Goal: Task Accomplishment & Management: Manage account settings

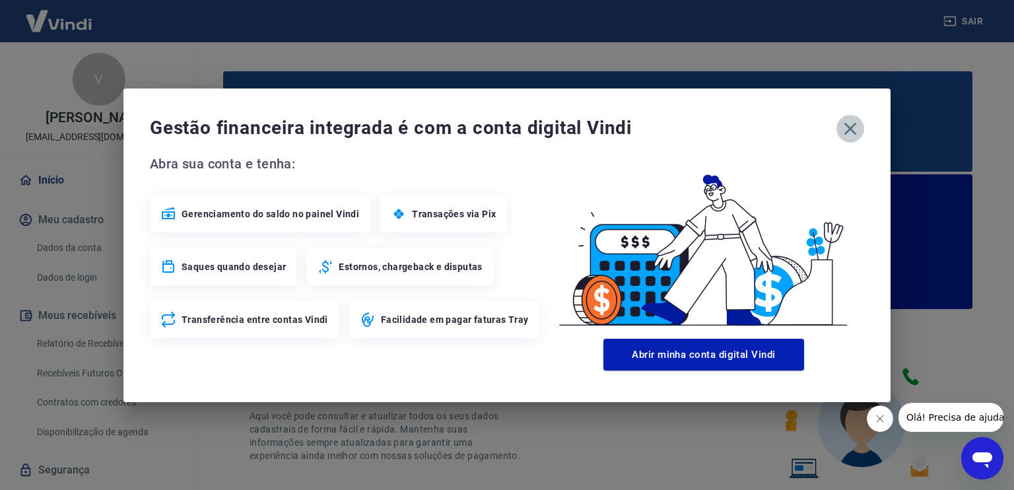
click at [855, 133] on icon "button" at bounding box center [850, 128] width 21 height 21
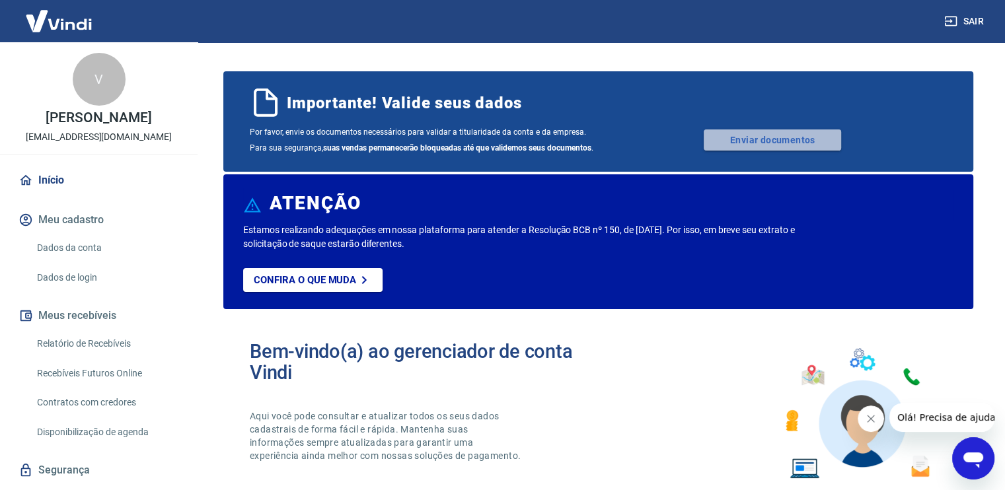
click at [738, 134] on link "Enviar documentos" at bounding box center [771, 139] width 137 height 21
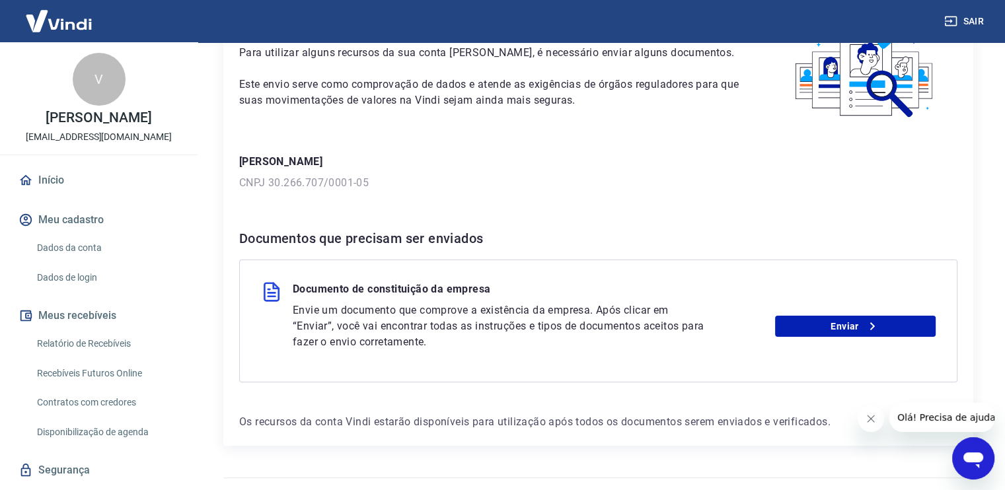
scroll to position [121, 0]
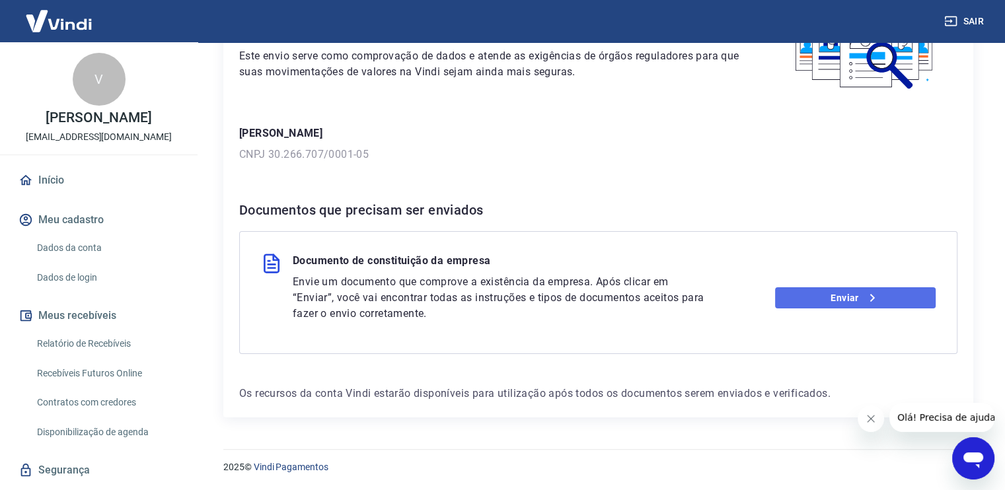
click at [835, 297] on link "Enviar" at bounding box center [855, 297] width 160 height 21
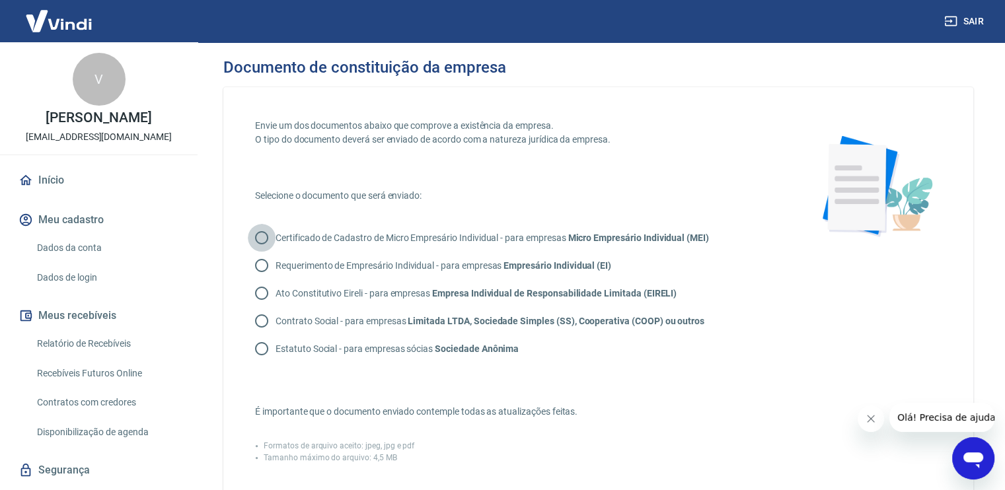
click at [258, 243] on input "Certificado de Cadastro de Micro Empresário Individual - para empresas Micro Em…" at bounding box center [262, 238] width 28 height 28
radio input "true"
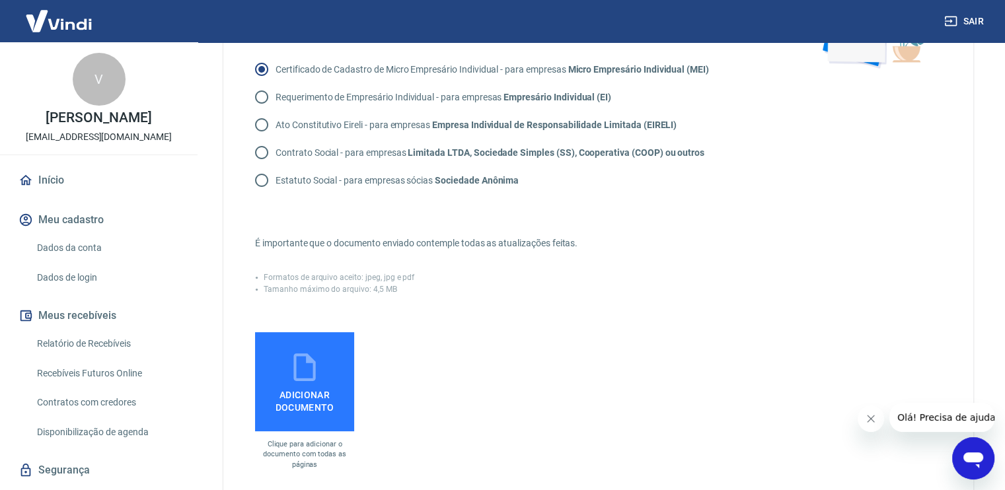
scroll to position [180, 0]
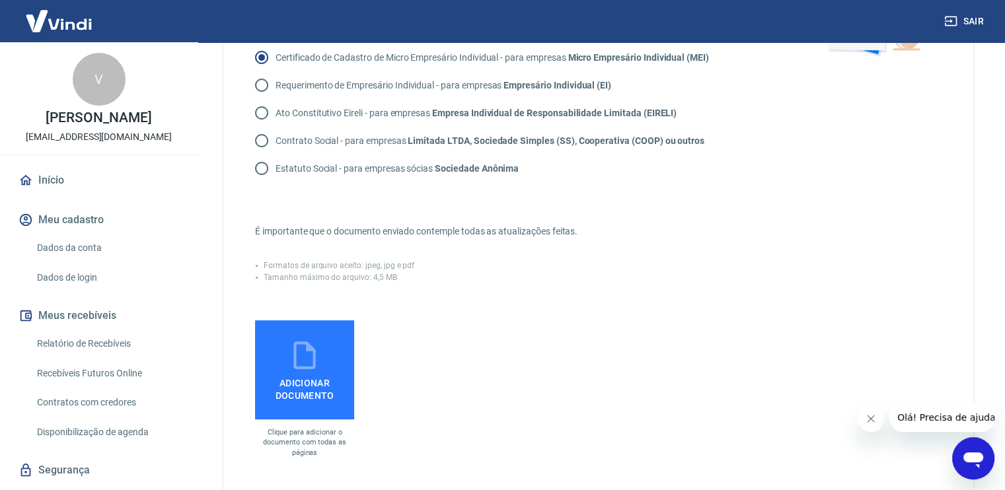
click at [307, 368] on icon at bounding box center [304, 355] width 33 height 33
click at [0, 0] on input "Adicionar documento" at bounding box center [0, 0] width 0 height 0
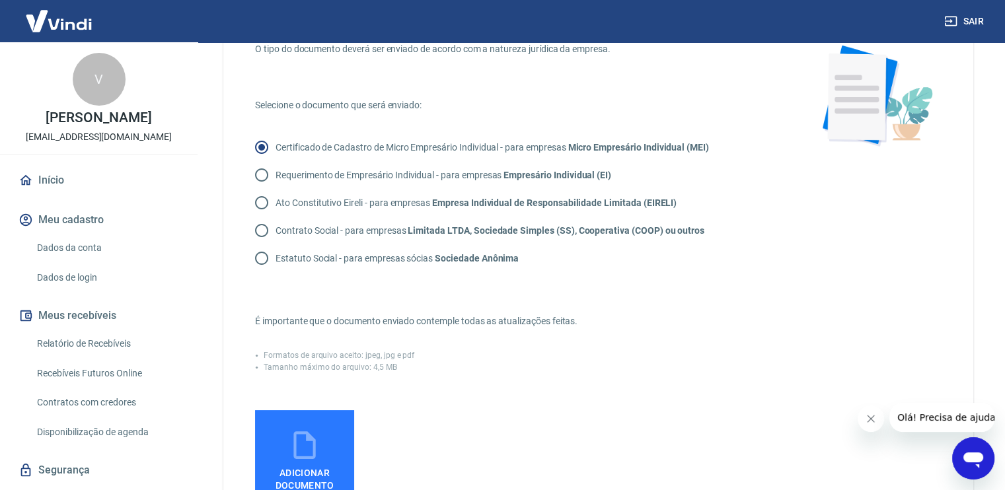
scroll to position [90, 0]
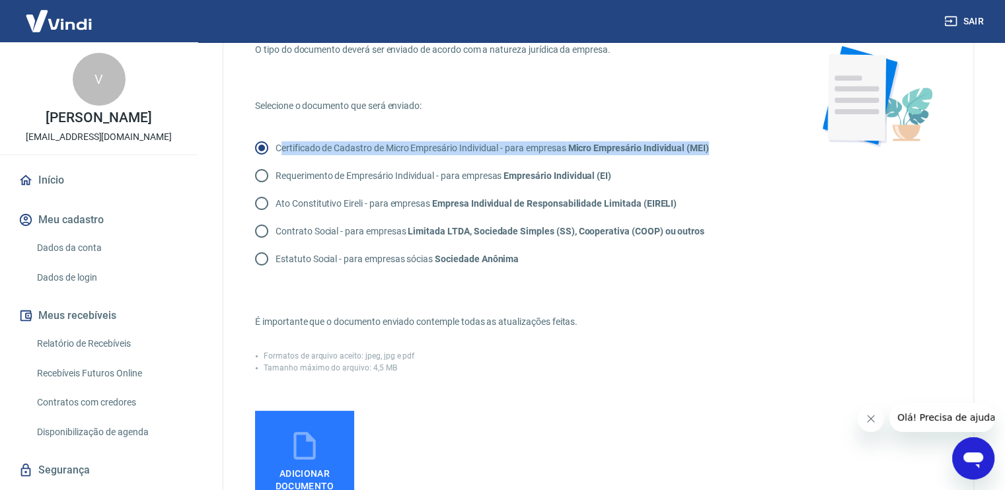
drag, startPoint x: 279, startPoint y: 148, endPoint x: 728, endPoint y: 151, distance: 449.8
click at [728, 151] on div "Certificado de Cadastro de Micro Empresário Individual - para empresas Micro Em…" at bounding box center [516, 203] width 522 height 139
drag, startPoint x: 724, startPoint y: 151, endPoint x: 655, endPoint y: 148, distance: 68.8
copy p "ertificado de Cadastro de Micro Empresário Individual - para empresas Micro Emp…"
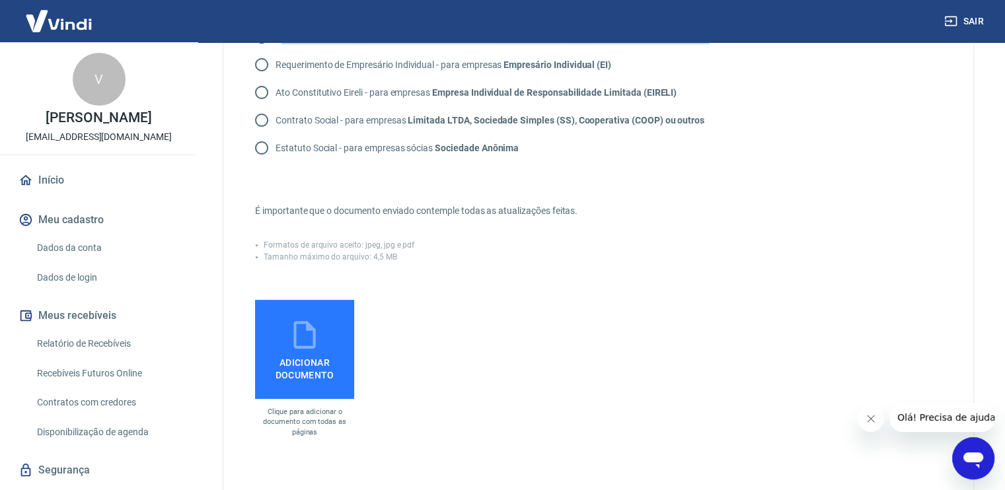
scroll to position [202, 0]
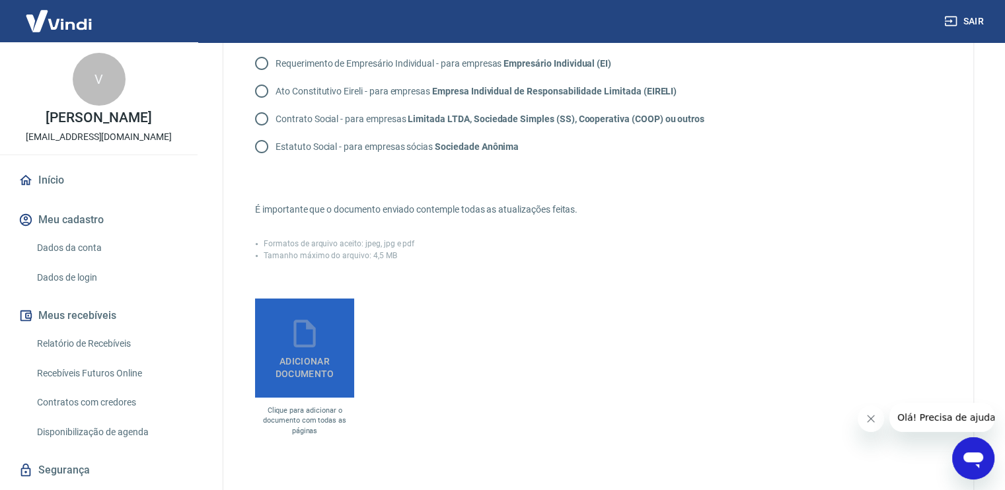
click at [303, 331] on icon at bounding box center [304, 333] width 33 height 33
click at [0, 0] on input "Adicionar documento" at bounding box center [0, 0] width 0 height 0
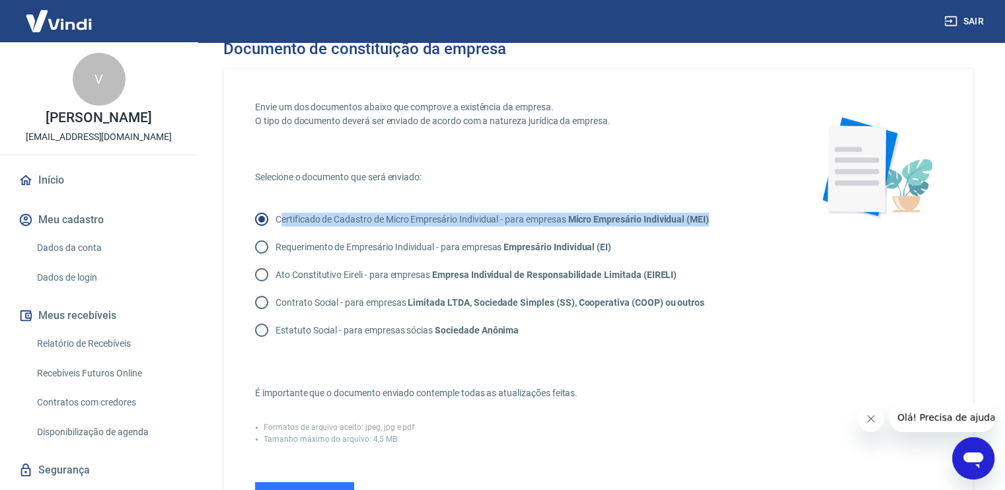
scroll to position [0, 0]
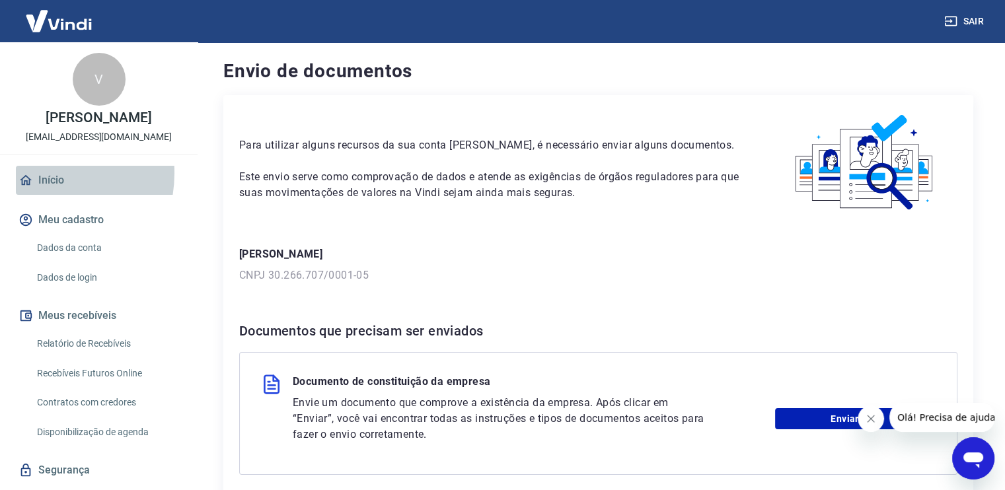
click at [36, 186] on link "Início" at bounding box center [99, 180] width 166 height 29
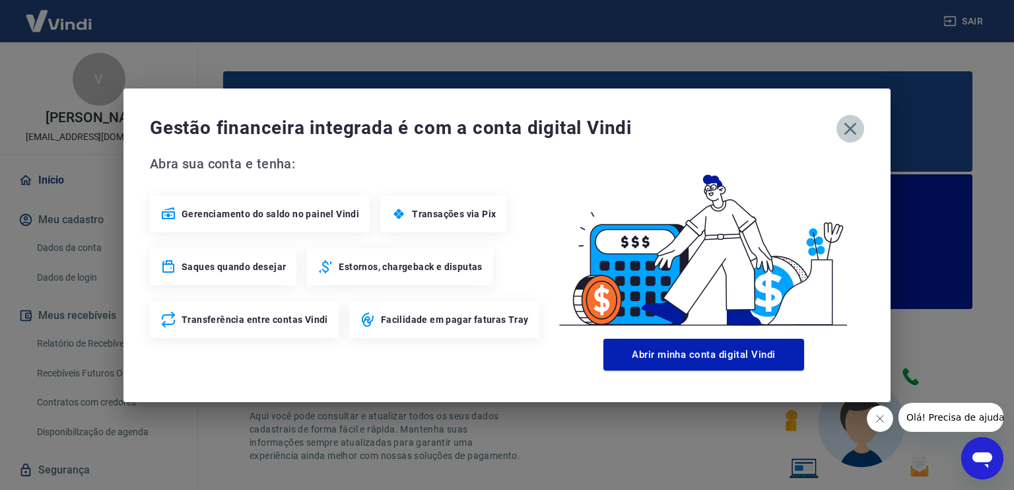
click at [841, 129] on icon "button" at bounding box center [850, 128] width 21 height 21
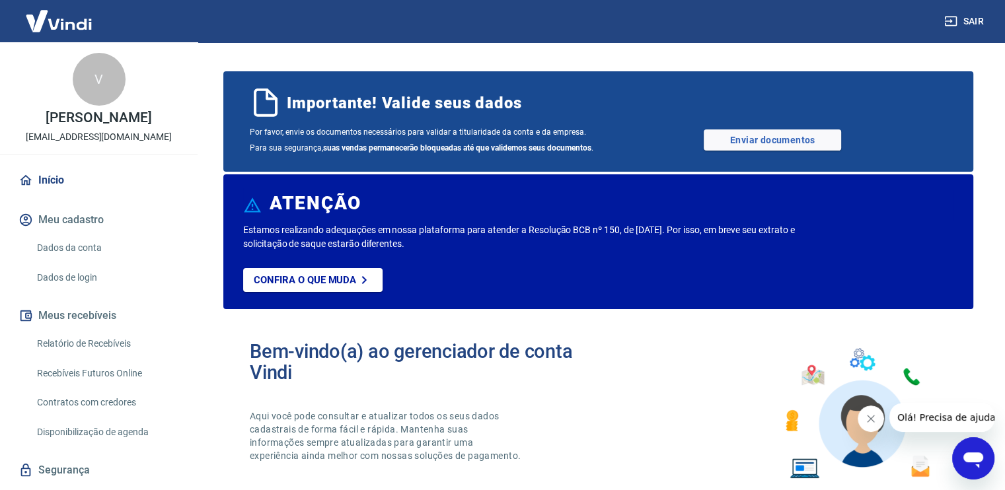
click at [42, 22] on img at bounding box center [59, 21] width 86 height 40
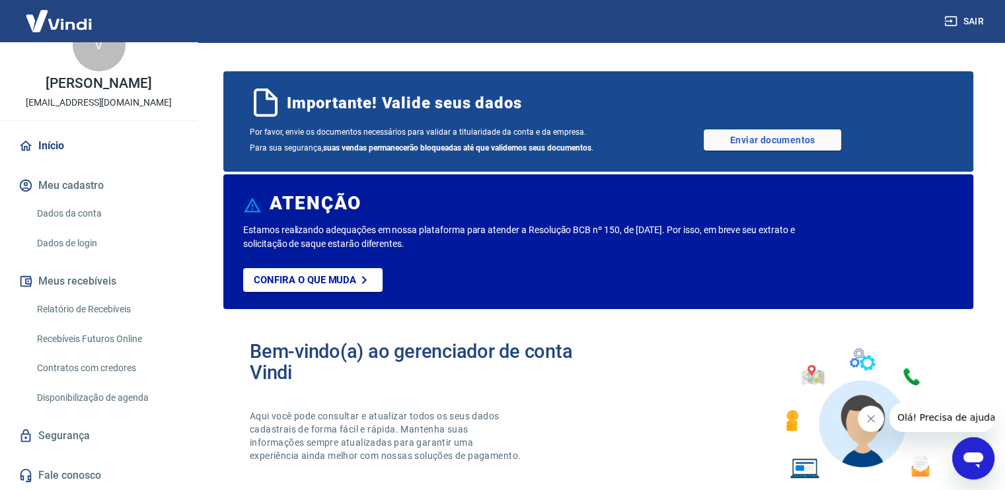
scroll to position [48, 0]
click at [97, 308] on link "Relatório de Recebíveis" at bounding box center [107, 309] width 150 height 27
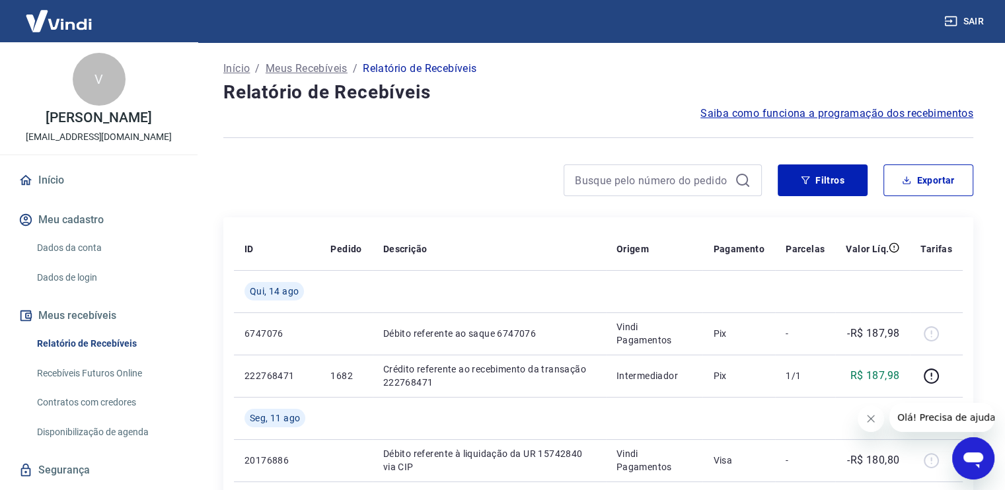
click at [227, 69] on p "Início" at bounding box center [236, 69] width 26 height 16
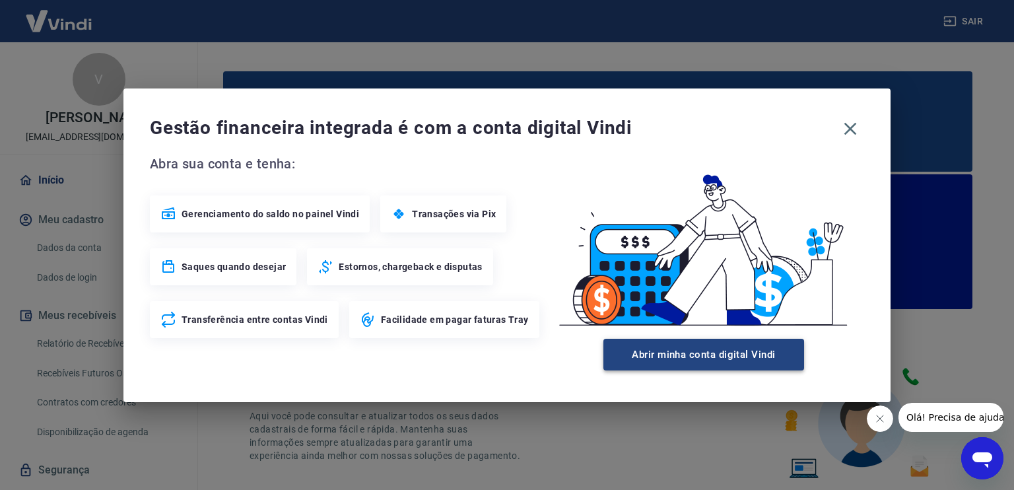
click at [697, 353] on button "Abrir minha conta digital Vindi" at bounding box center [704, 355] width 201 height 32
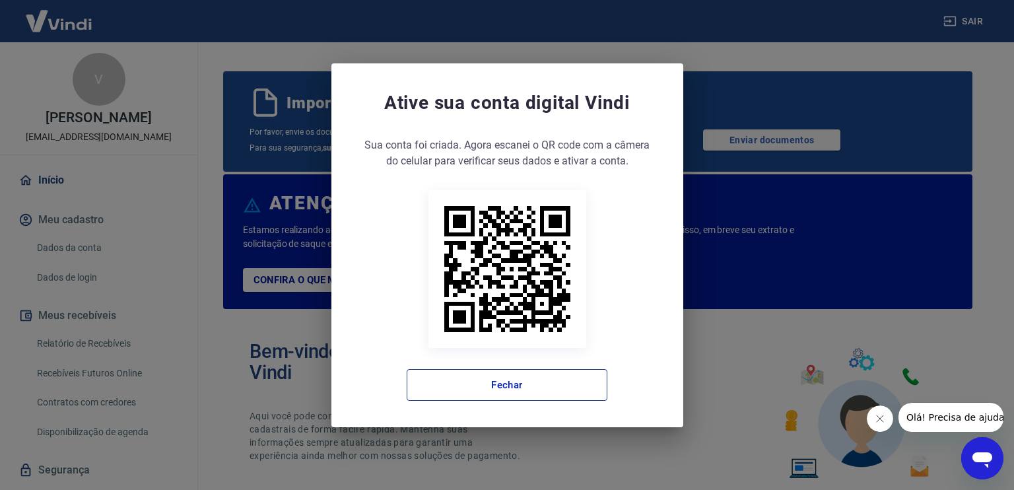
click at [536, 376] on button "Fechar" at bounding box center [507, 385] width 201 height 32
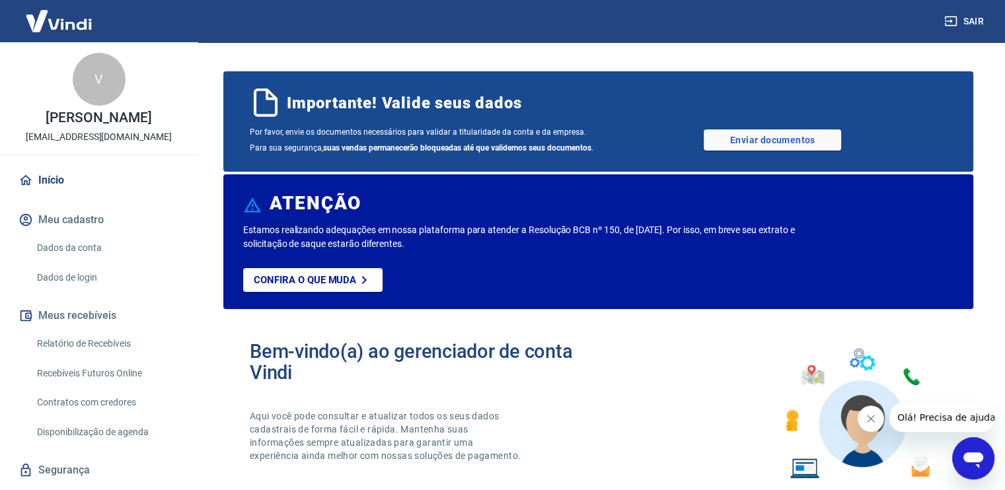
click at [29, 24] on img at bounding box center [59, 21] width 86 height 40
click at [74, 349] on link "Relatório de Recebíveis" at bounding box center [107, 343] width 150 height 27
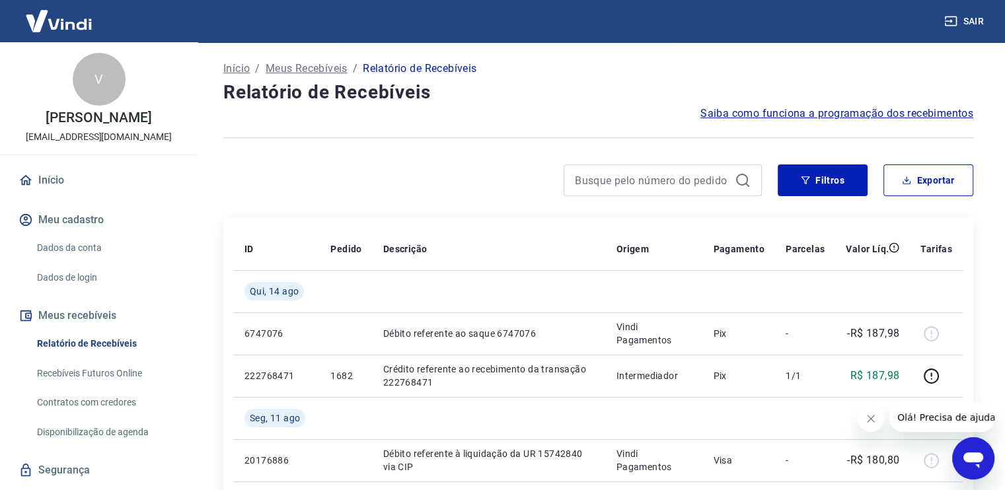
scroll to position [48, 0]
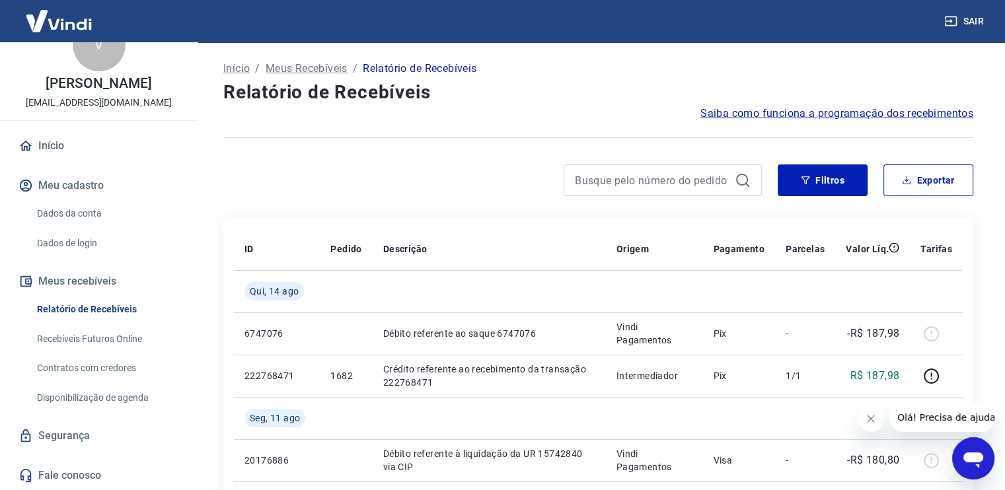
click at [37, 19] on img at bounding box center [59, 21] width 86 height 40
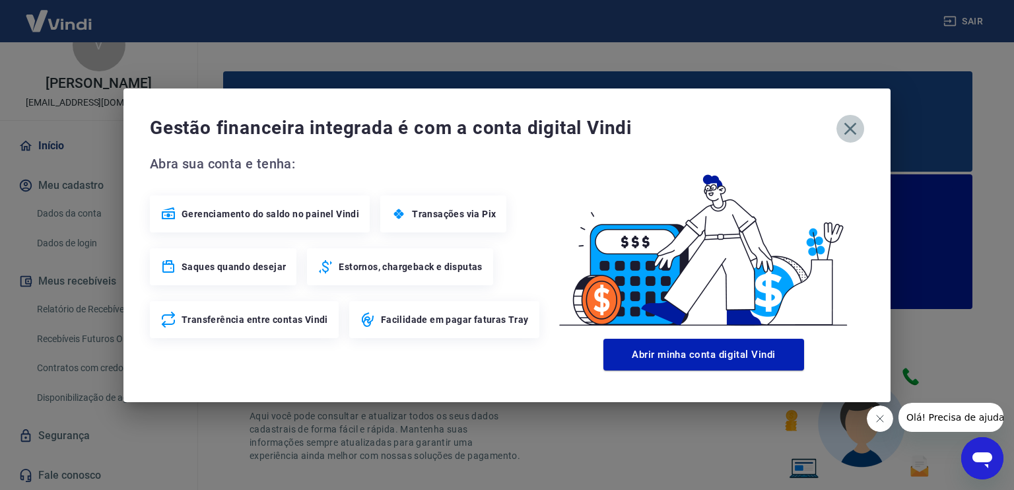
click at [855, 127] on icon "button" at bounding box center [850, 128] width 21 height 21
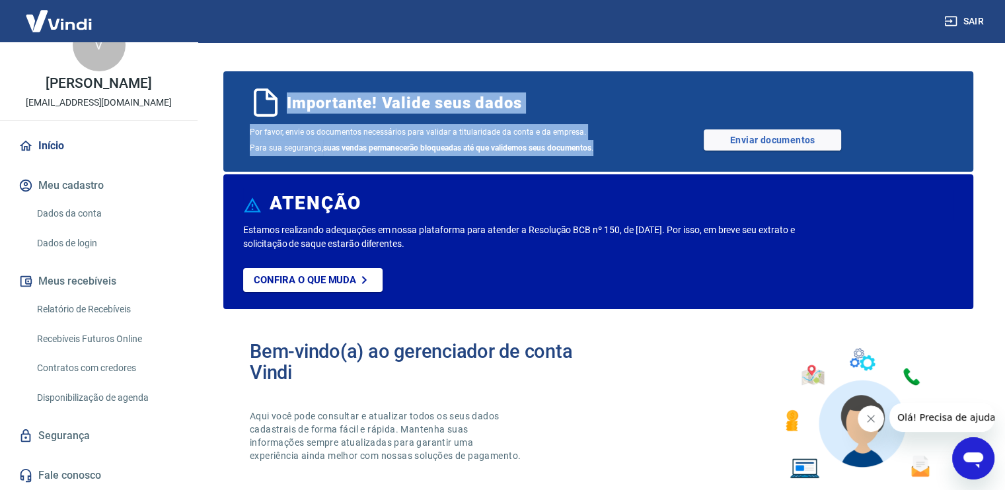
drag, startPoint x: 287, startPoint y: 100, endPoint x: 596, endPoint y: 157, distance: 314.2
click at [596, 157] on div "Importante! Valide seus dados Por favor, envie os documentos necessários para v…" at bounding box center [598, 121] width 750 height 100
drag, startPoint x: 596, startPoint y: 157, endPoint x: 502, endPoint y: 139, distance: 96.1
copy div "Importante! Valide seus dados Por favor, envie os documentos necessários para v…"
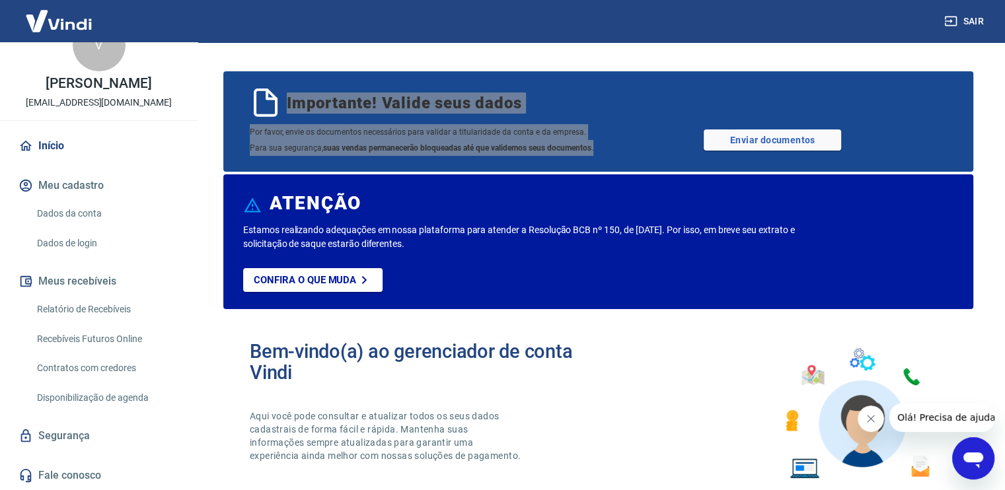
click at [978, 464] on icon "Abrir janela de mensagens" at bounding box center [973, 458] width 24 height 24
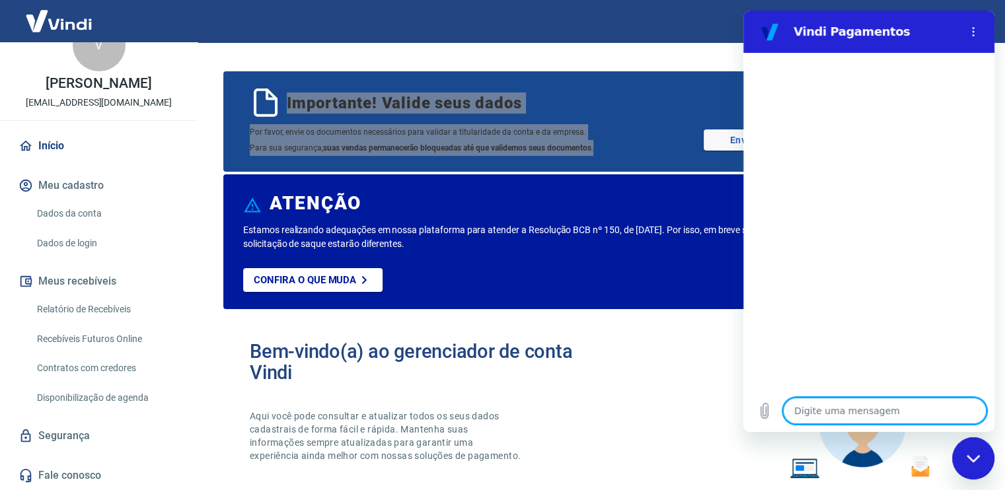
type textarea "o"
type textarea "x"
type textarea "oi"
type textarea "x"
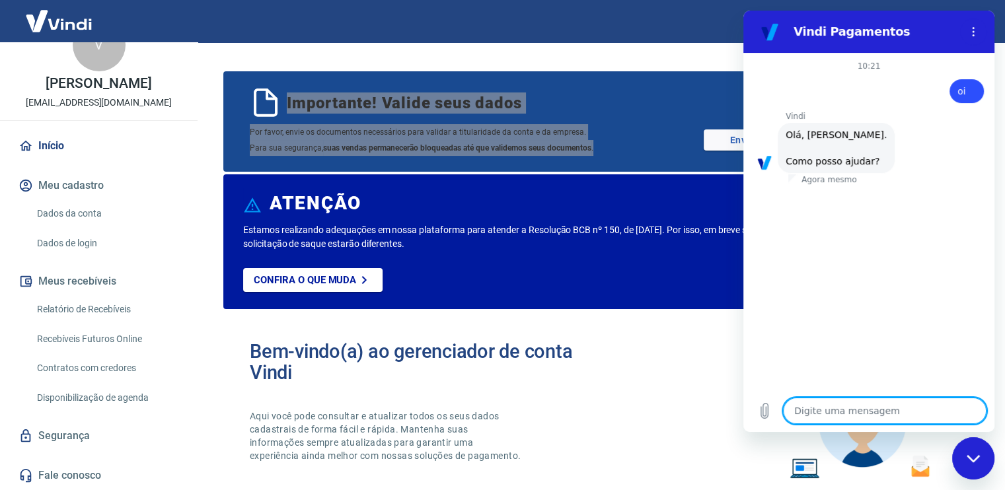
type textarea "G"
type textarea "x"
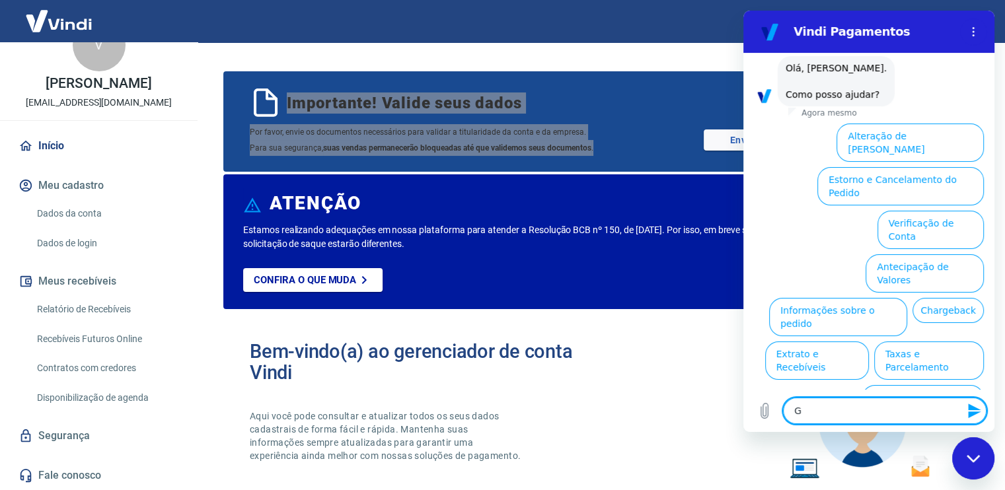
type textarea "Go"
type textarea "x"
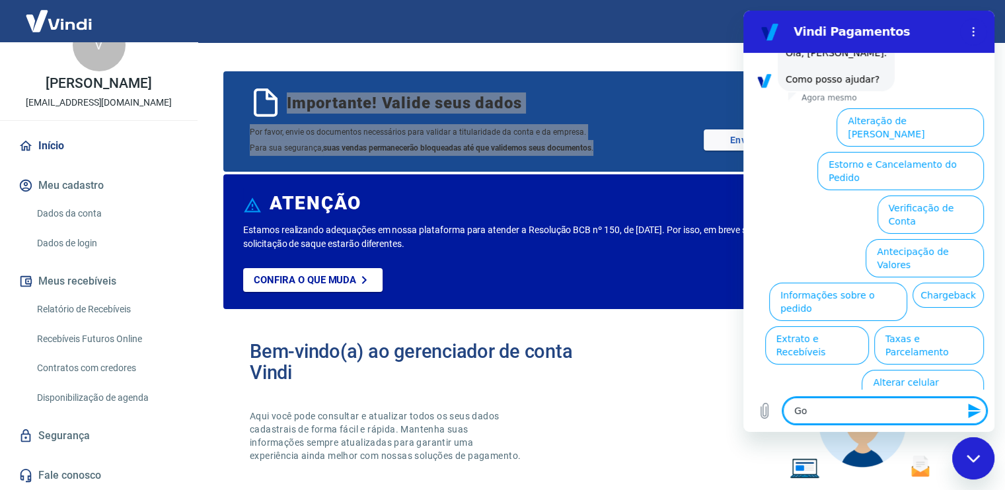
type textarea "Gos"
type textarea "x"
type textarea "Gost"
type textarea "x"
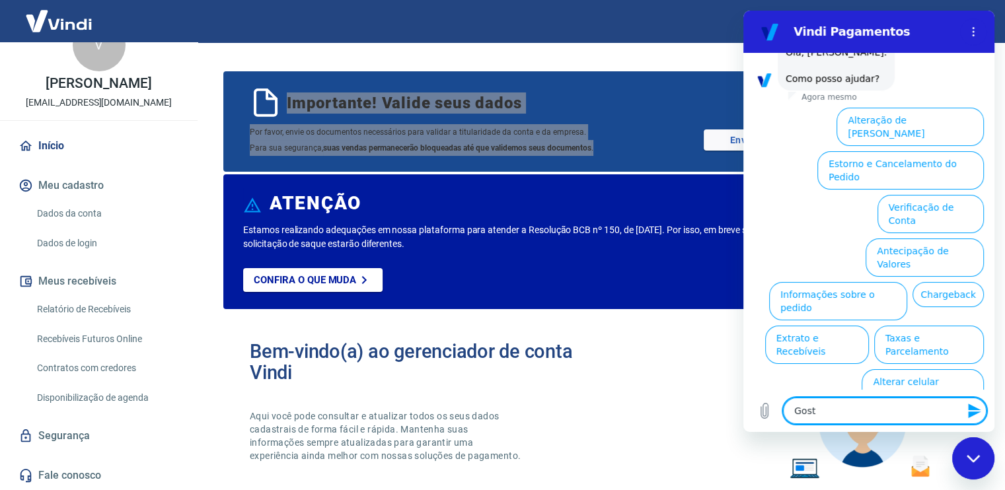
type textarea "Gosta"
type textarea "x"
type textarea "Gostar"
type textarea "x"
type textarea "Gostari"
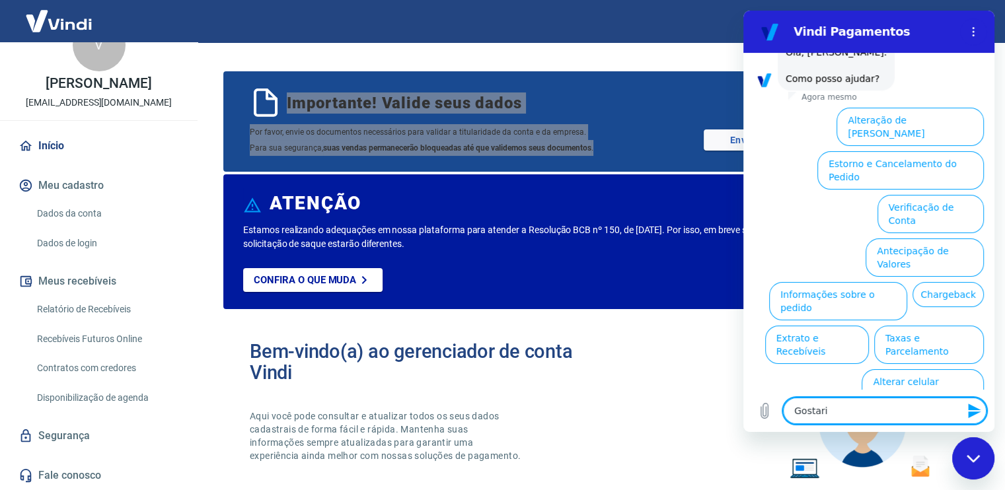
type textarea "x"
type textarea "Gostaria"
type textarea "x"
type textarea "Gostaria"
type textarea "x"
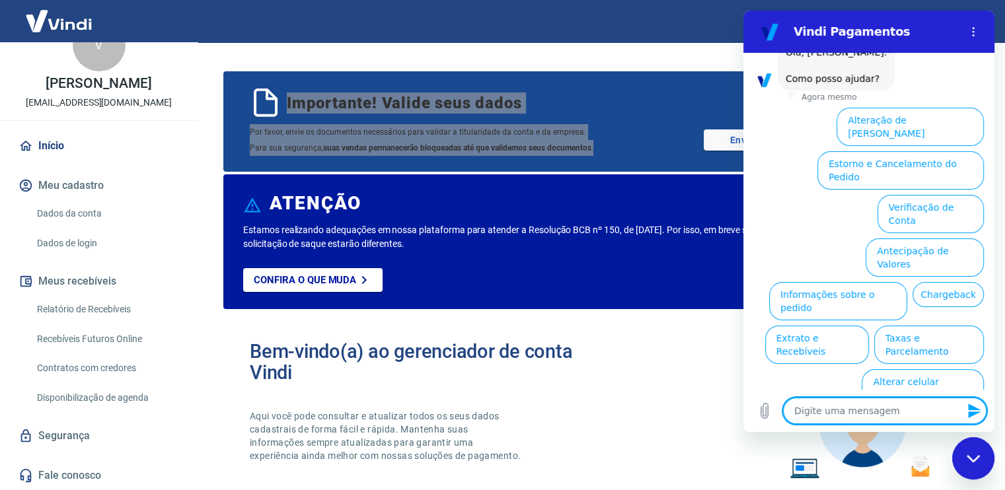
drag, startPoint x: 837, startPoint y: 413, endPoint x: 791, endPoint y: 413, distance: 46.2
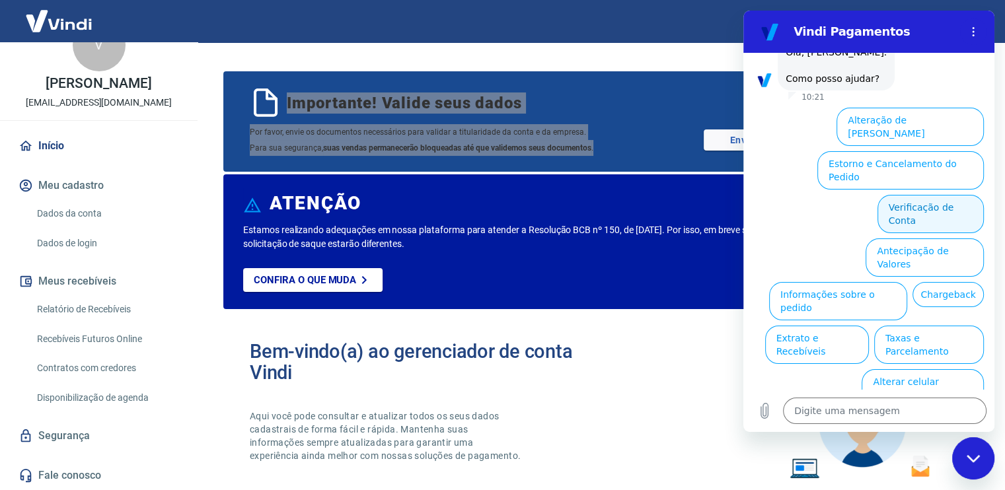
click at [922, 195] on button "Verificação de Conta" at bounding box center [930, 214] width 106 height 38
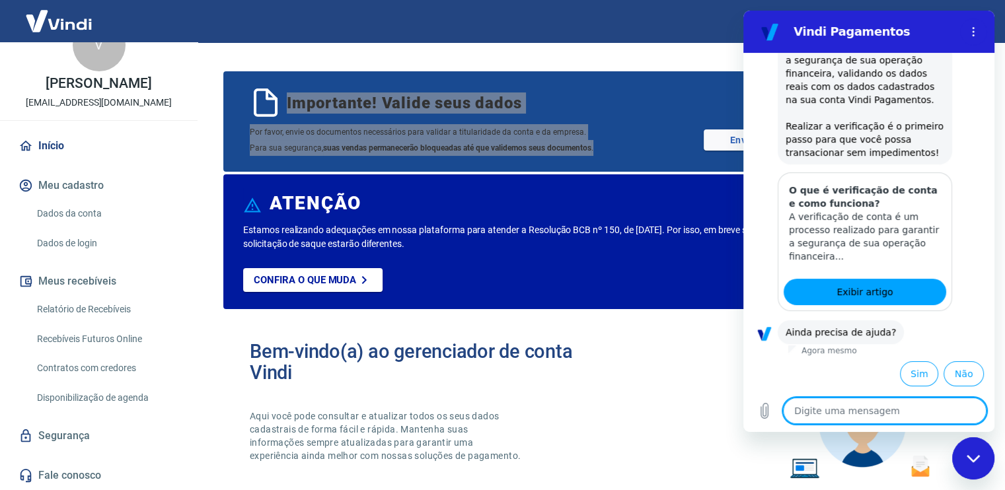
scroll to position [215, 0]
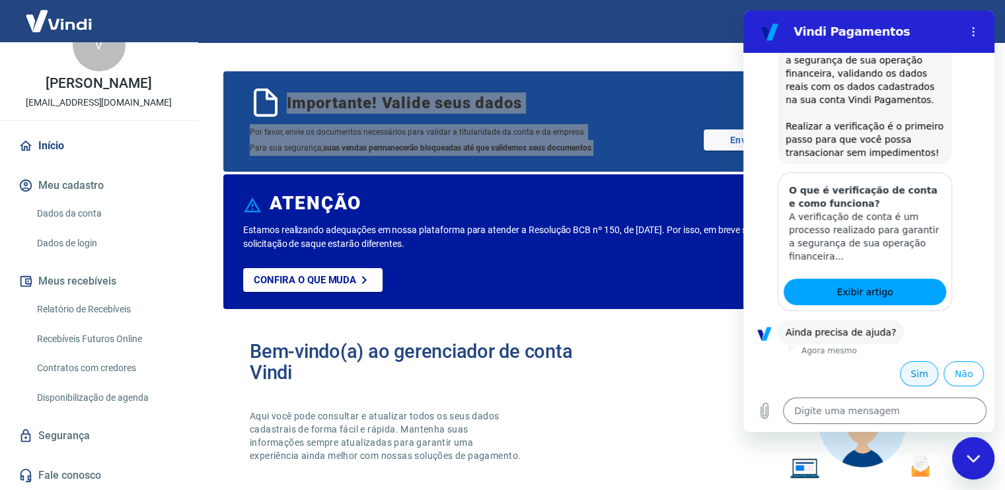
click at [905, 373] on button "Sim" at bounding box center [919, 373] width 38 height 25
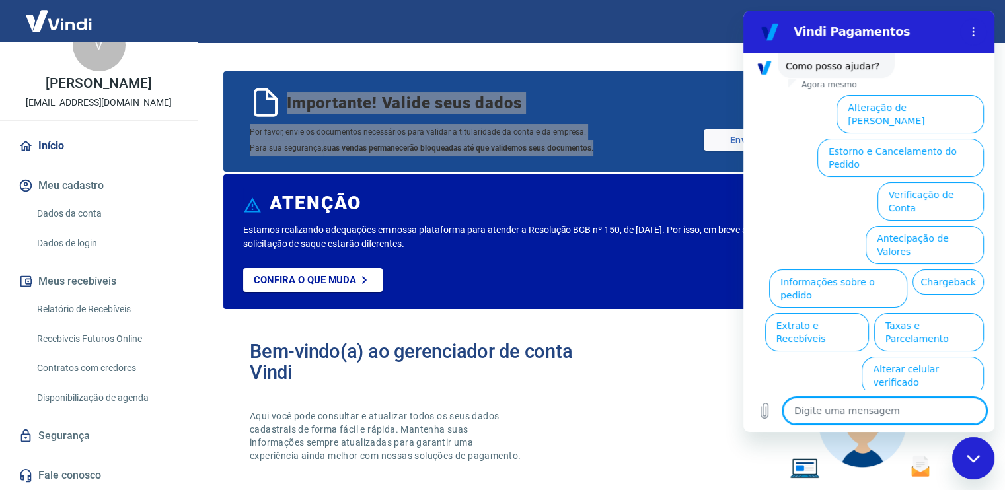
scroll to position [571, 0]
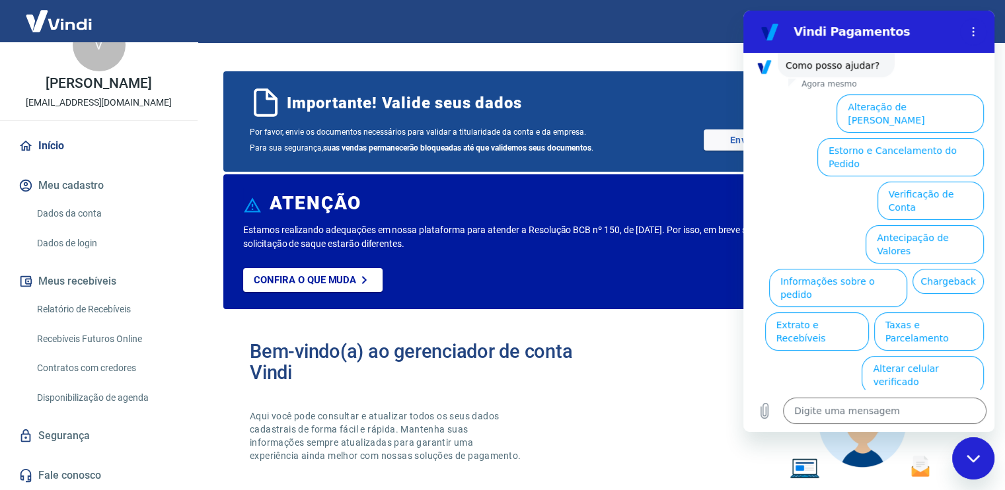
click at [701, 386] on div "Bem-vindo(a) ao gerenciador de conta Vindi Aqui você pode consultar e atualizar…" at bounding box center [598, 414] width 750 height 188
click at [973, 34] on icon "Menu de opções" at bounding box center [973, 31] width 11 height 11
click at [973, 456] on icon "Fechar janela de mensagens" at bounding box center [973, 458] width 14 height 9
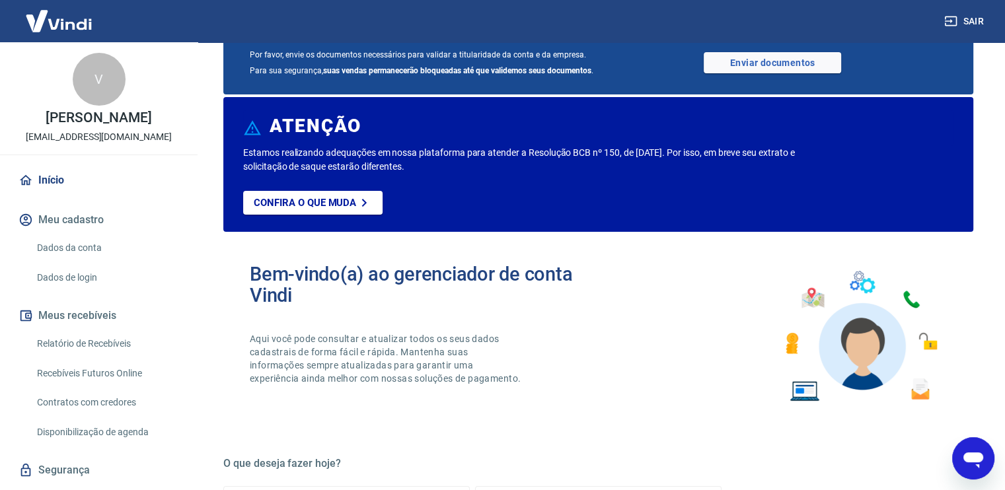
scroll to position [0, 0]
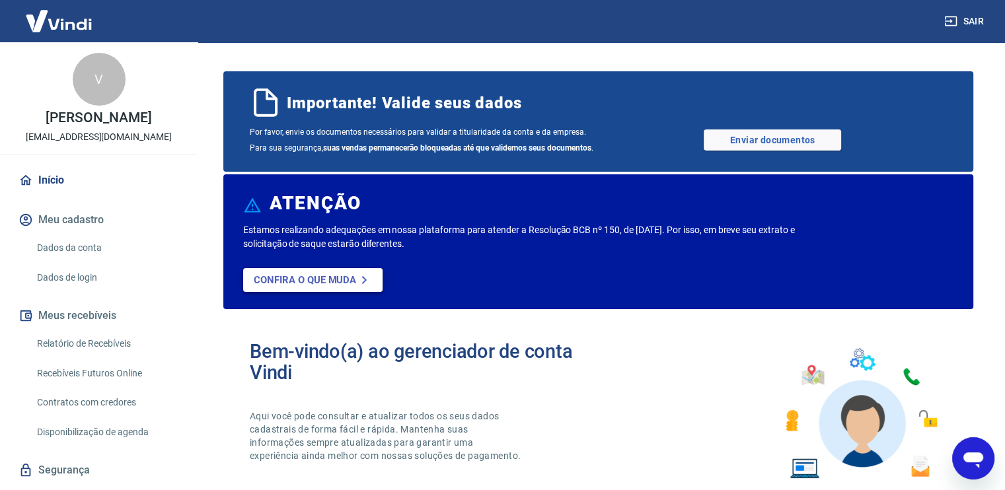
click at [309, 288] on link "Confira o que muda" at bounding box center [312, 280] width 139 height 24
type textarea "x"
click at [92, 74] on div "V" at bounding box center [99, 79] width 53 height 53
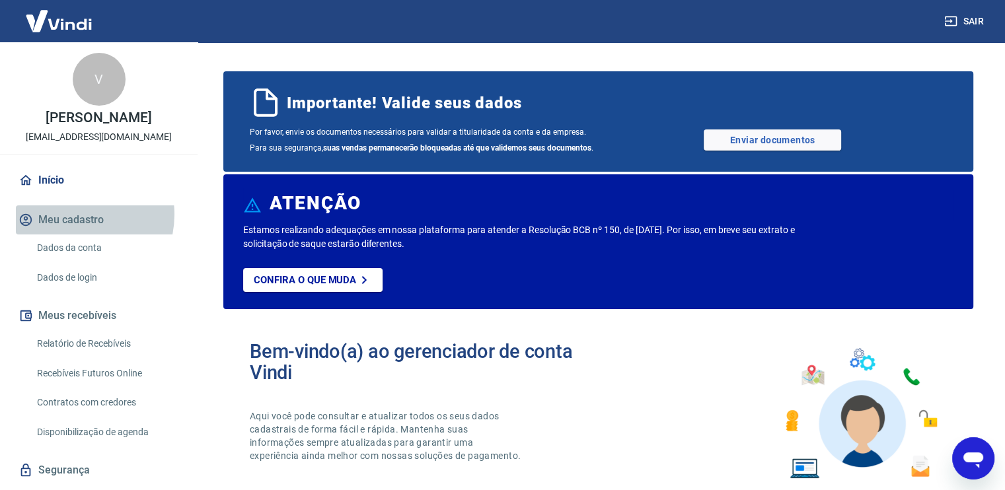
click at [73, 229] on button "Meu cadastro" at bounding box center [99, 219] width 166 height 29
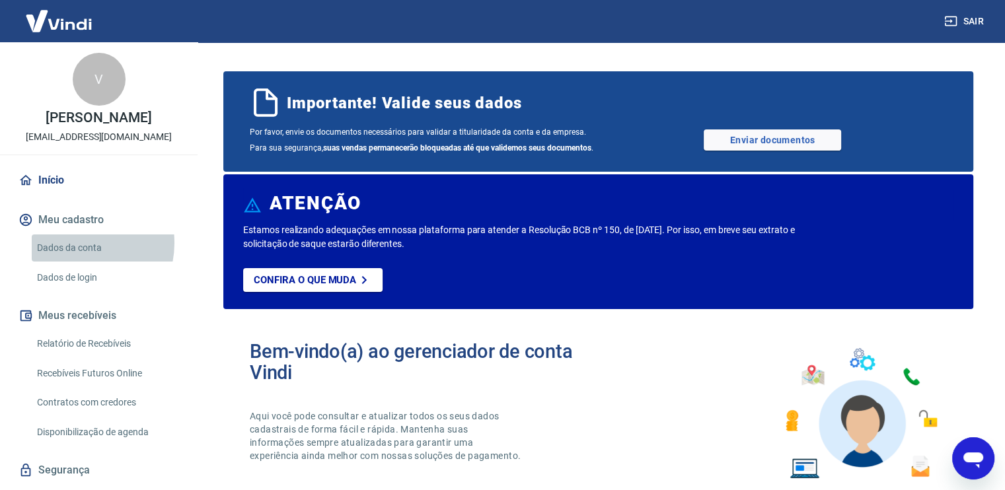
click at [77, 257] on link "Dados da conta" at bounding box center [107, 247] width 150 height 27
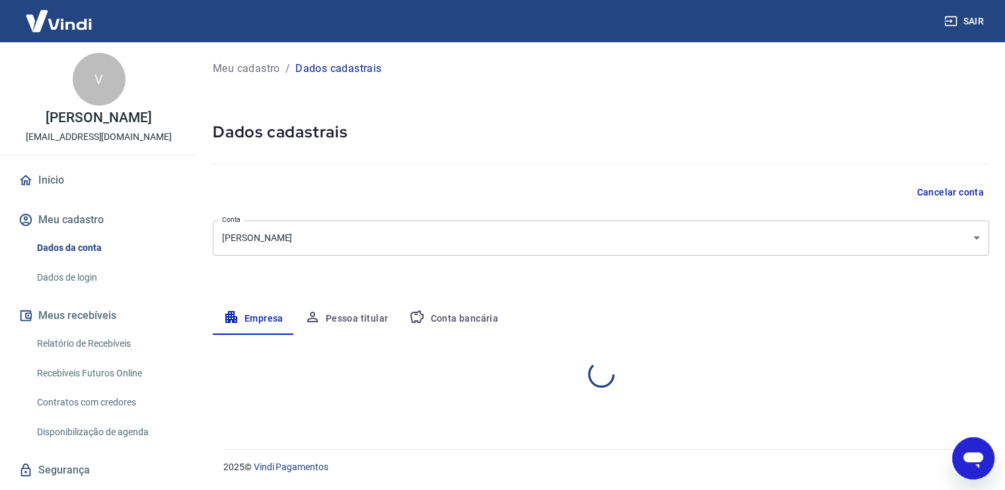
select select "RJ"
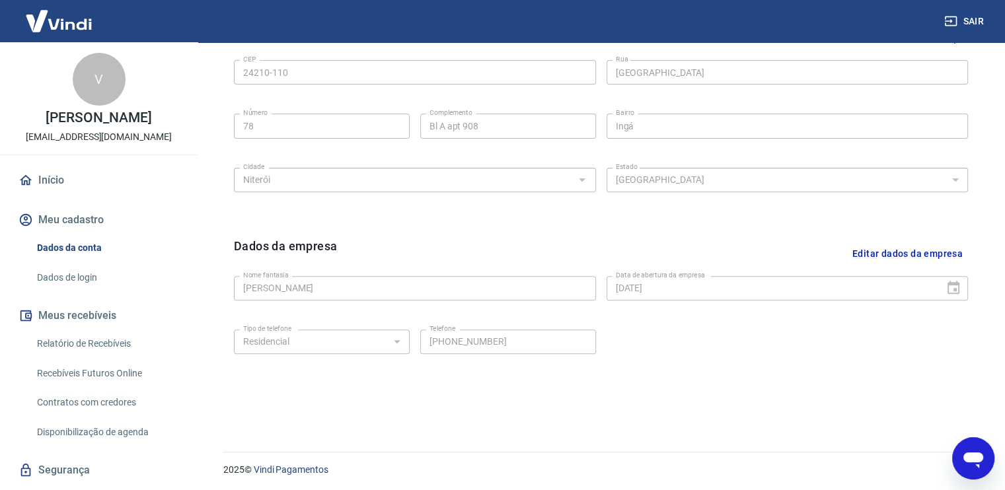
scroll to position [462, 0]
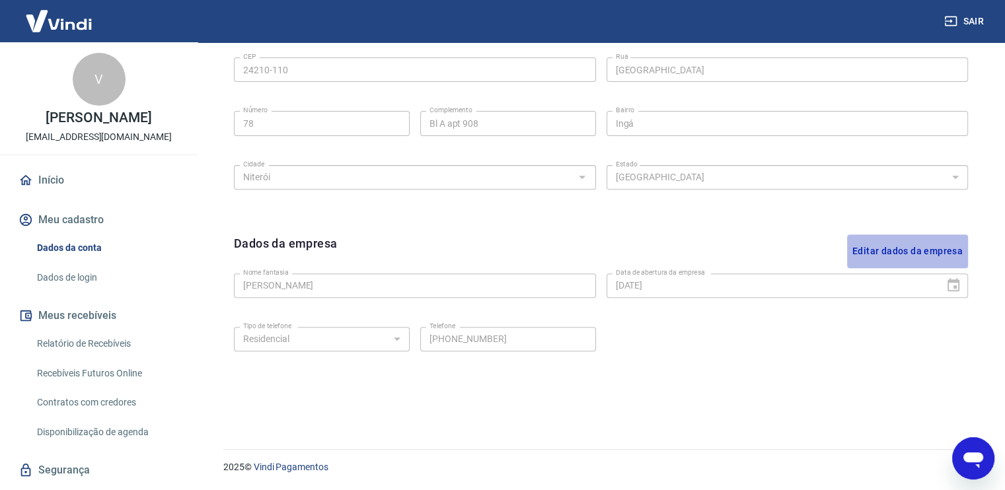
click at [898, 247] on button "Editar dados da empresa" at bounding box center [907, 251] width 121 height 34
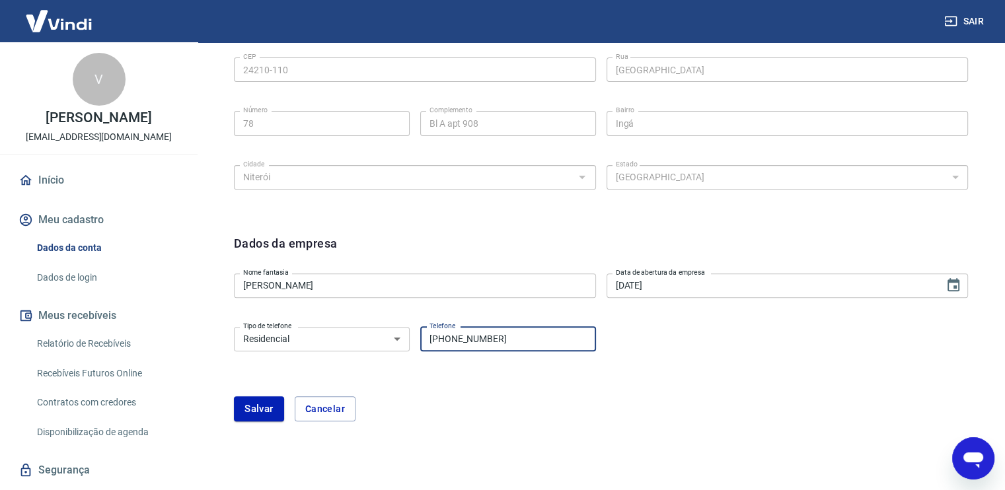
click at [495, 336] on input "[PHONE_NUMBER]" at bounding box center [508, 339] width 176 height 24
drag, startPoint x: 504, startPoint y: 341, endPoint x: 451, endPoint y: 347, distance: 53.1
click at [451, 347] on input "[PHONE_NUMBER]" at bounding box center [508, 339] width 176 height 24
drag, startPoint x: 464, startPoint y: 337, endPoint x: 444, endPoint y: 336, distance: 20.5
click at [444, 336] on input "(21) 99" at bounding box center [508, 339] width 176 height 24
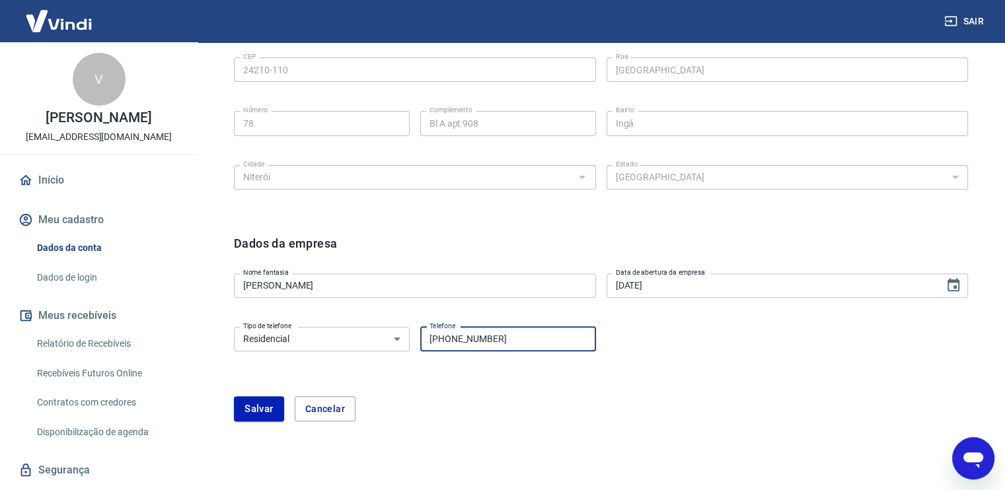
type input "[PHONE_NUMBER]"
click at [748, 373] on div "Tipo de telefone Residencial Comercial Tipo de telefone Telefone [PHONE_NUMBER]…" at bounding box center [601, 348] width 734 height 53
click at [394, 336] on select "Residencial Comercial" at bounding box center [322, 339] width 176 height 24
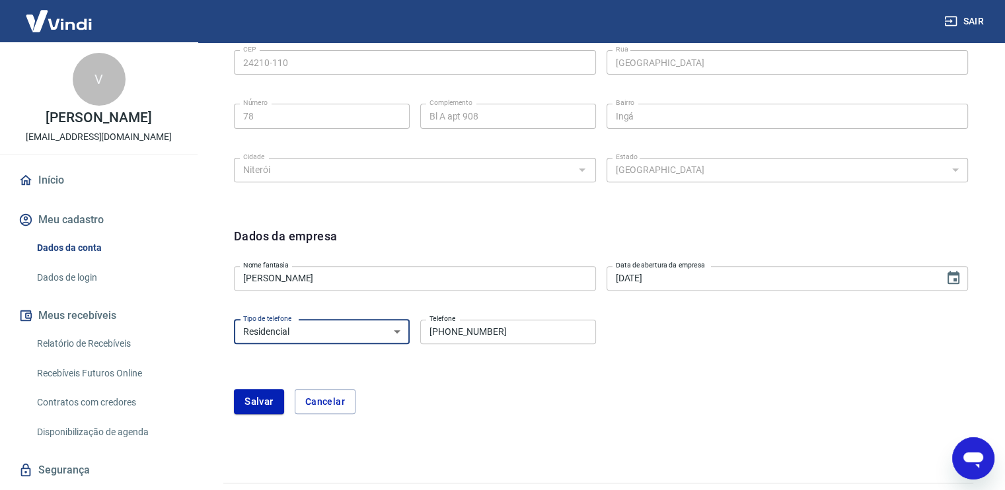
scroll to position [503, 0]
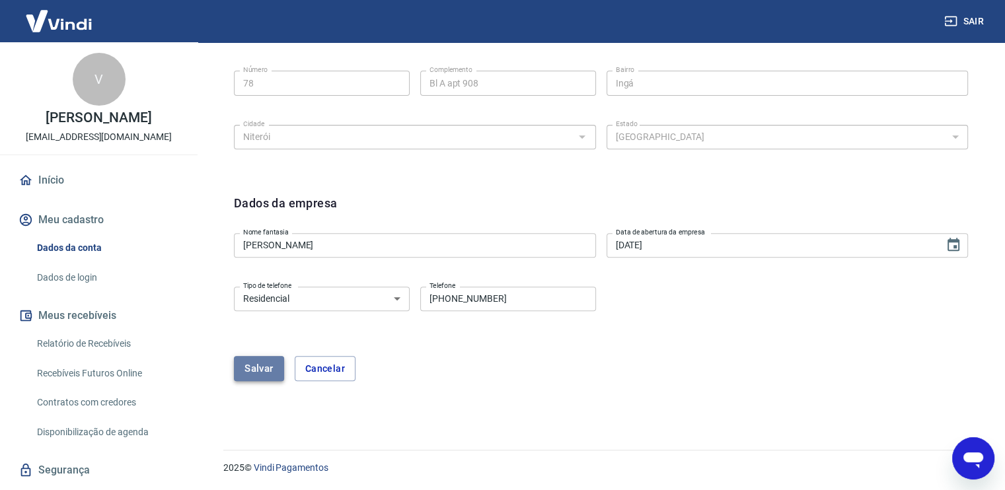
click at [260, 371] on button "Salvar" at bounding box center [259, 368] width 50 height 25
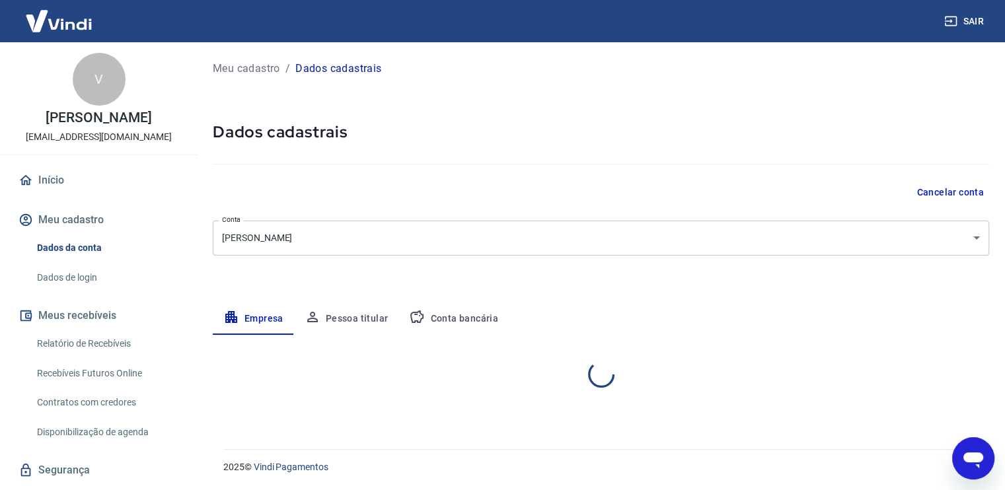
scroll to position [0, 0]
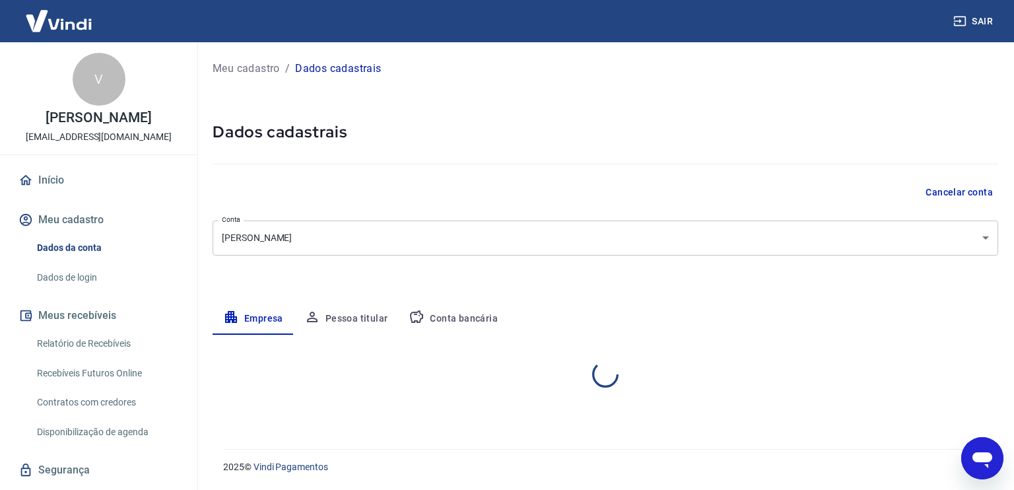
select select "RJ"
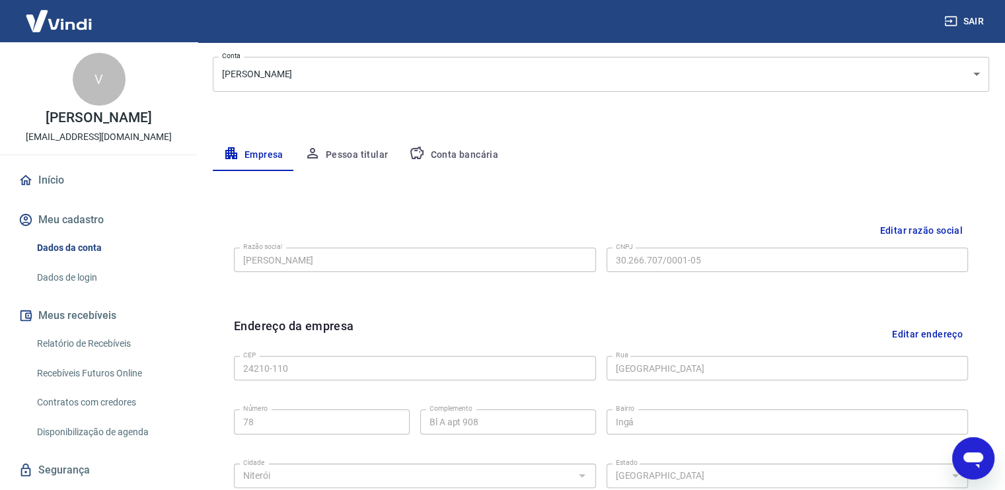
scroll to position [160, 0]
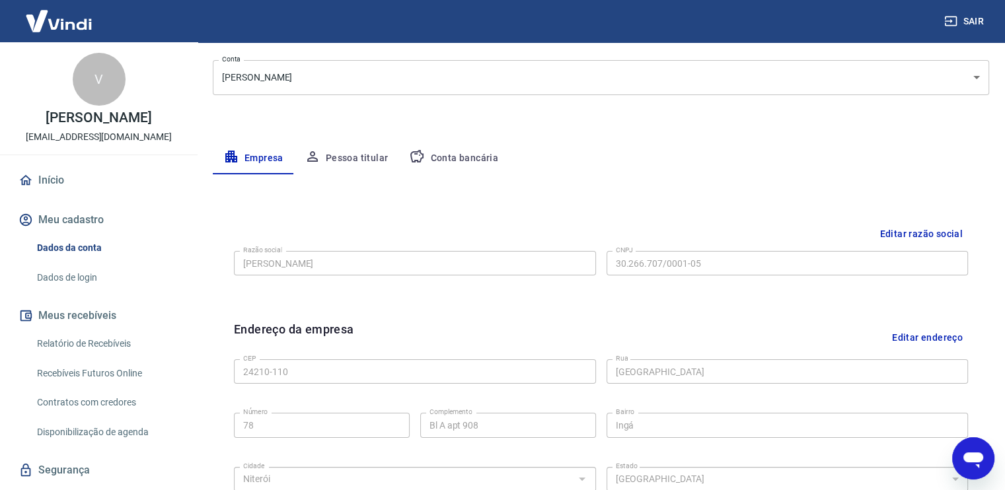
click at [365, 153] on button "Pessoa titular" at bounding box center [346, 159] width 105 height 32
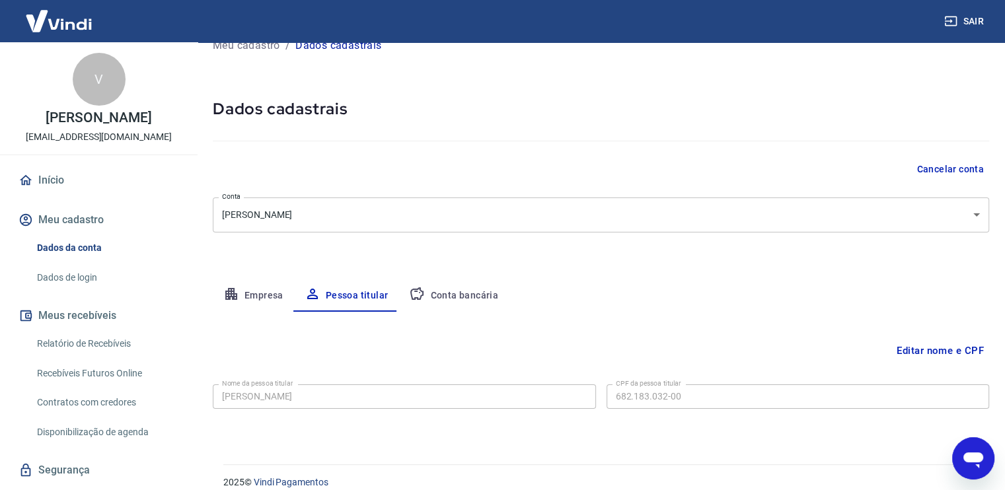
scroll to position [38, 0]
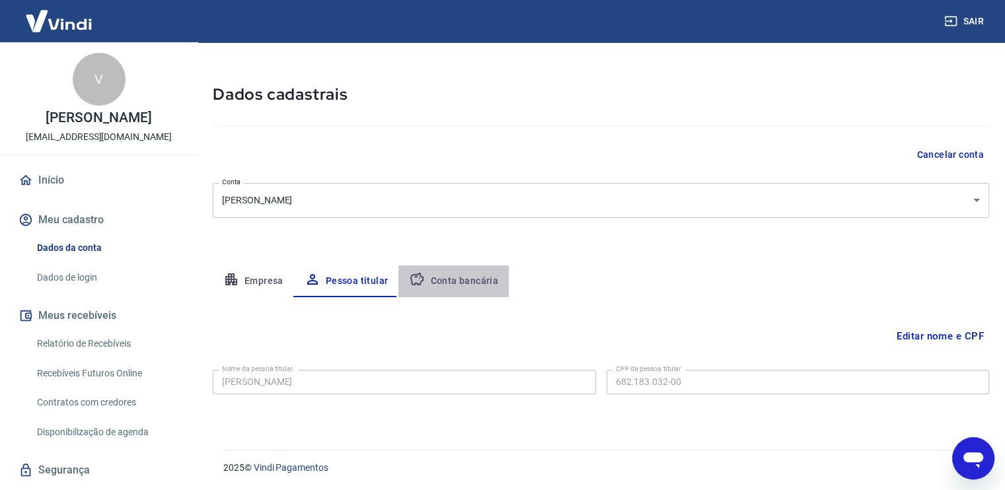
click at [470, 280] on button "Conta bancária" at bounding box center [453, 282] width 110 height 32
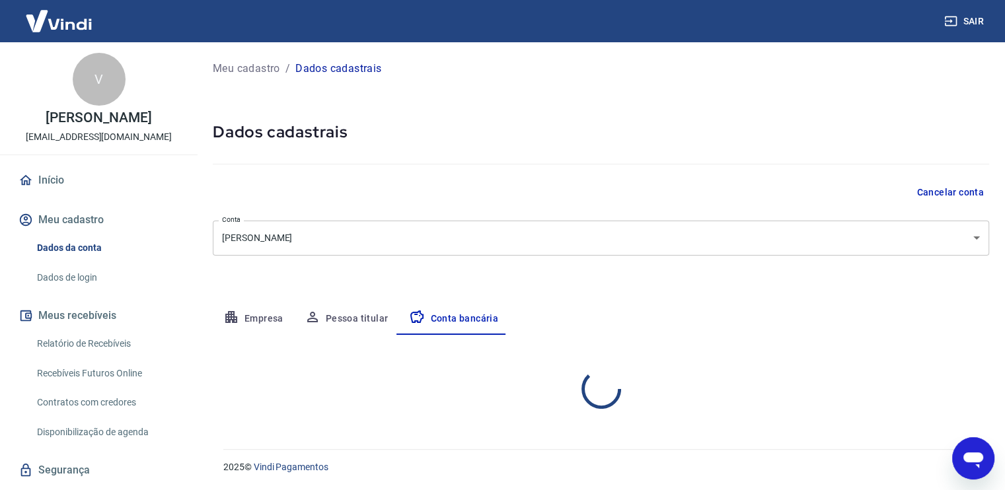
select select "1"
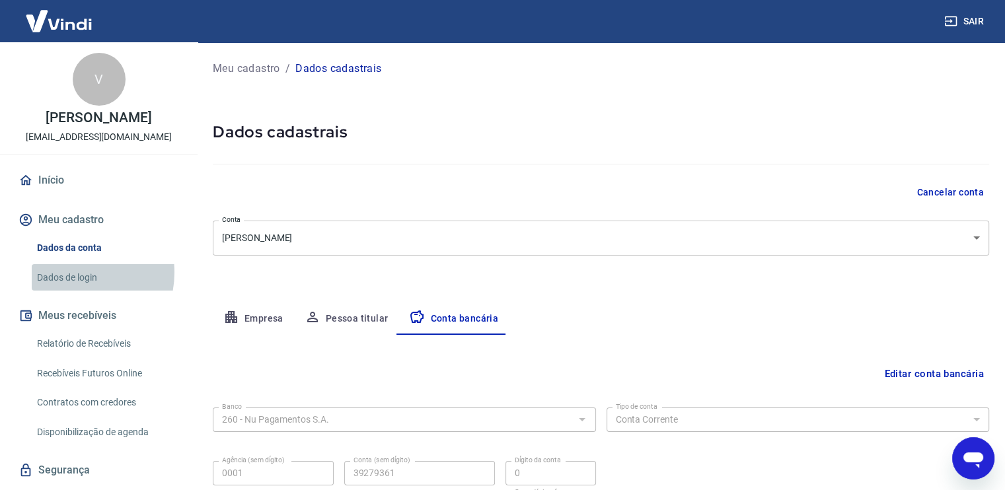
click at [69, 286] on link "Dados de login" at bounding box center [107, 277] width 150 height 27
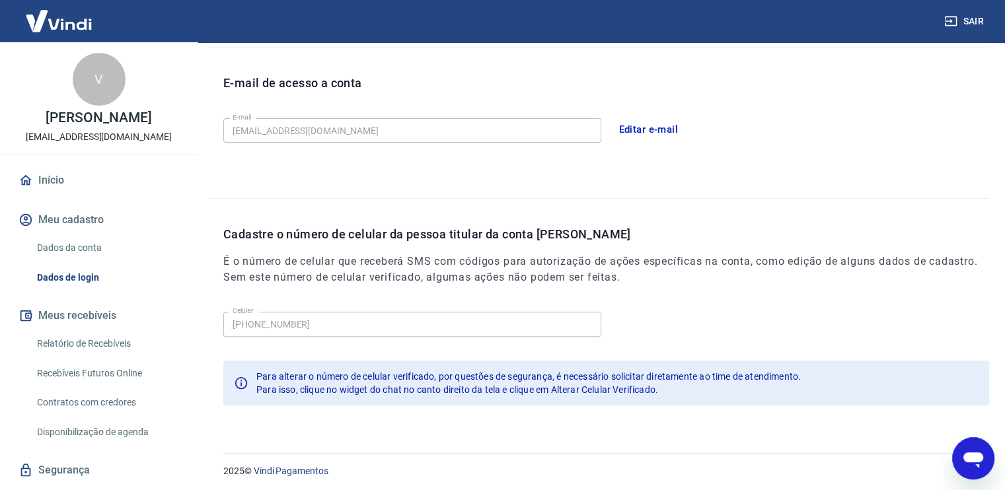
scroll to position [355, 0]
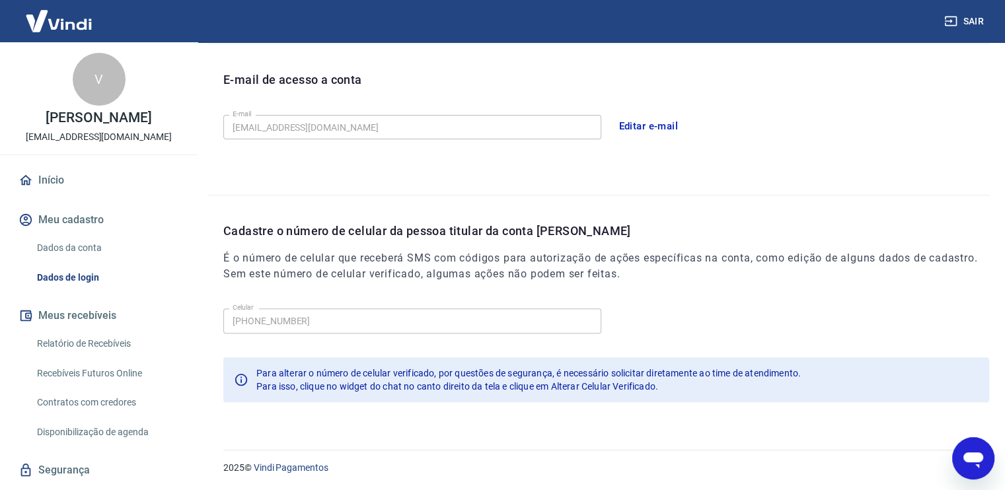
click at [48, 185] on link "Início" at bounding box center [99, 180] width 166 height 29
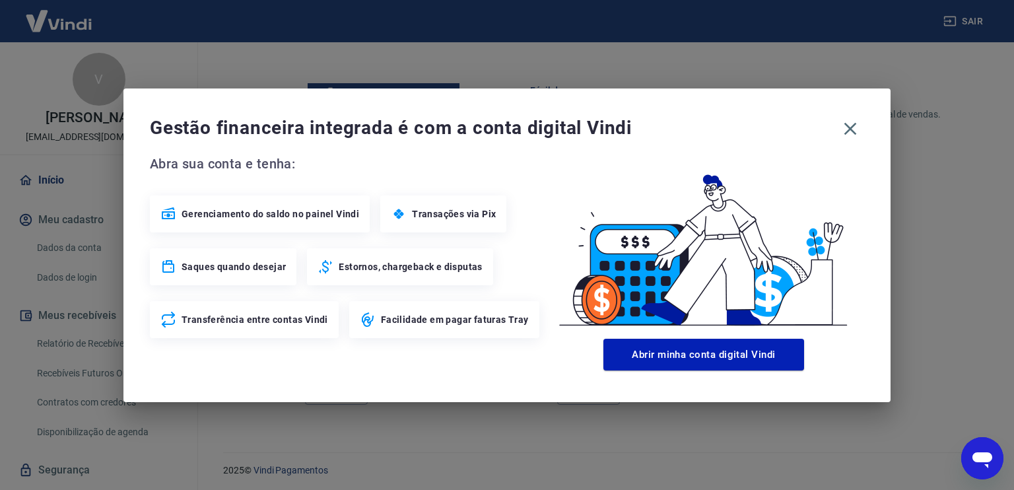
scroll to position [793, 0]
click at [166, 215] on icon at bounding box center [168, 213] width 13 height 12
click at [245, 205] on div "Gerenciamento do saldo no painel Vindi" at bounding box center [260, 213] width 220 height 37
click at [224, 267] on span "Saques quando desejar" at bounding box center [234, 266] width 104 height 13
click at [851, 127] on icon "button" at bounding box center [851, 128] width 13 height 13
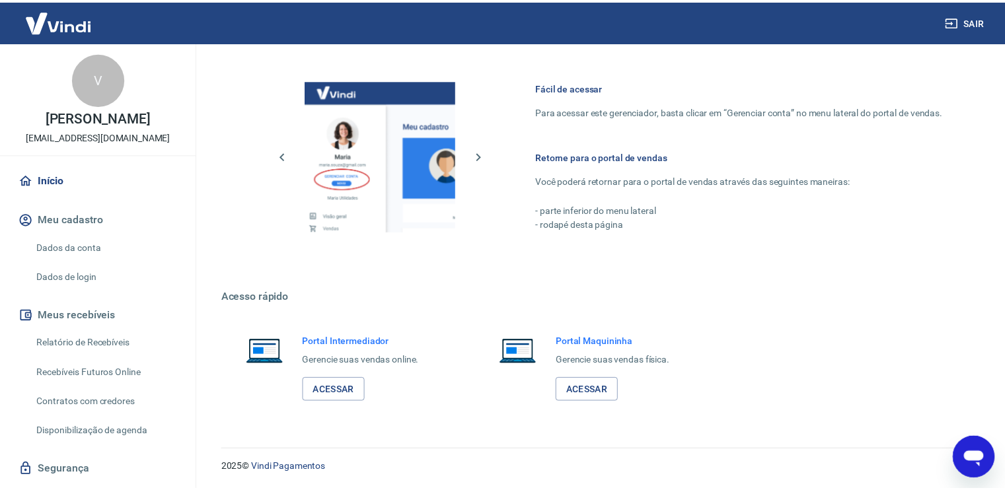
scroll to position [779, 0]
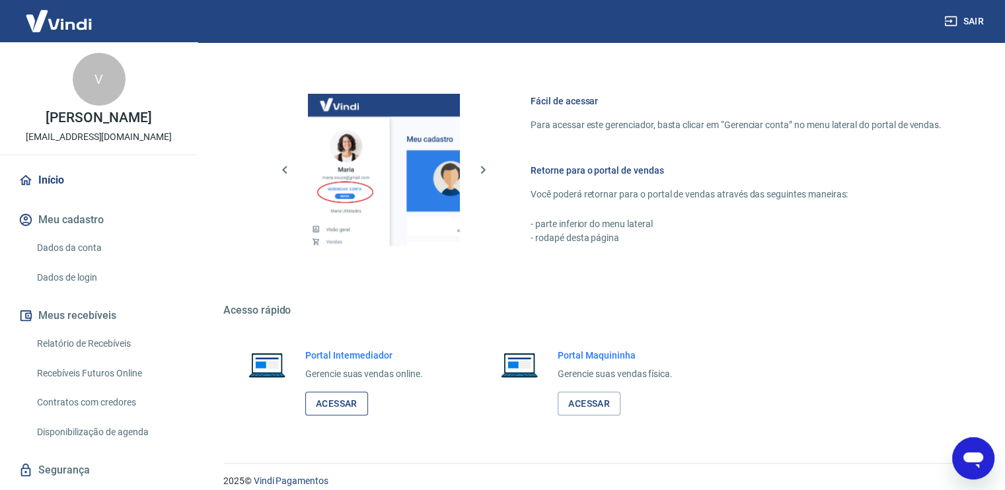
click at [331, 405] on link "Acessar" at bounding box center [336, 404] width 63 height 24
type textarea "x"
